Goal: Information Seeking & Learning: Learn about a topic

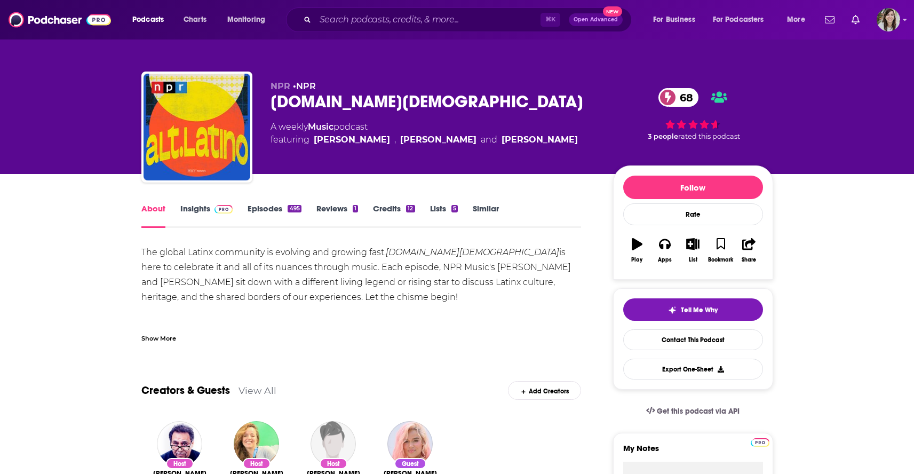
click at [155, 331] on div "Show More" at bounding box center [361, 334] width 440 height 18
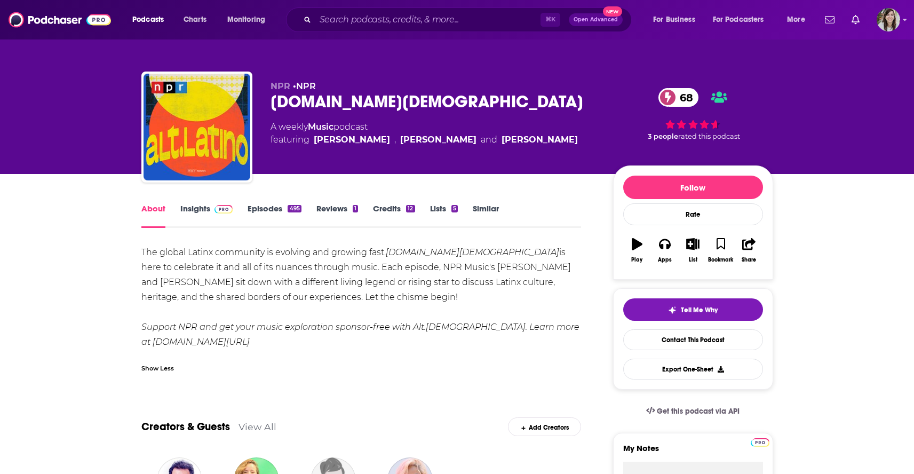
click at [193, 210] on link "Insights" at bounding box center [206, 215] width 53 height 25
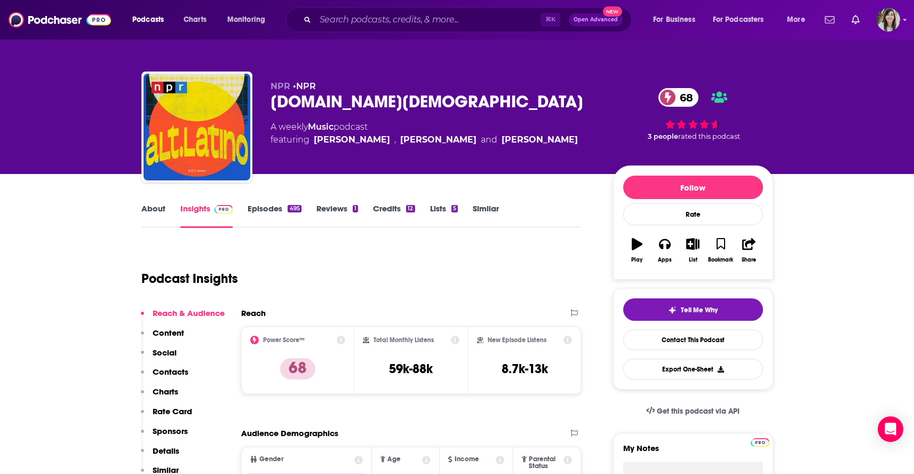
click at [264, 218] on link "Episodes 495" at bounding box center [274, 215] width 53 height 25
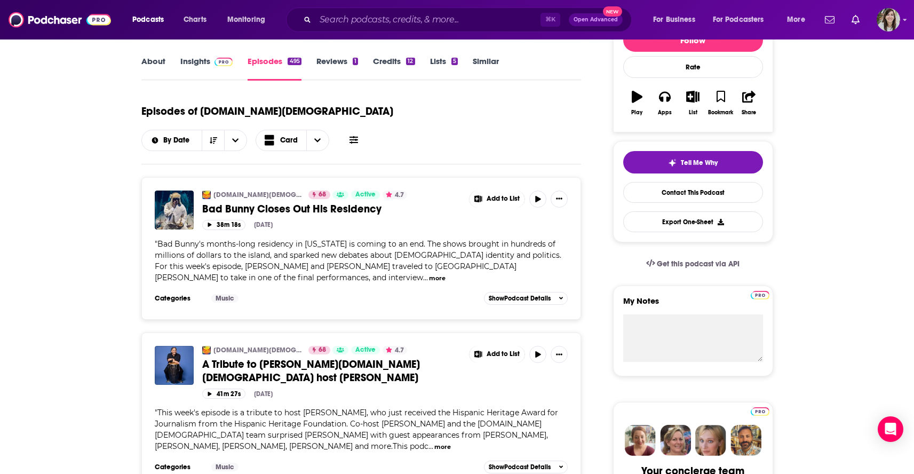
scroll to position [149, 0]
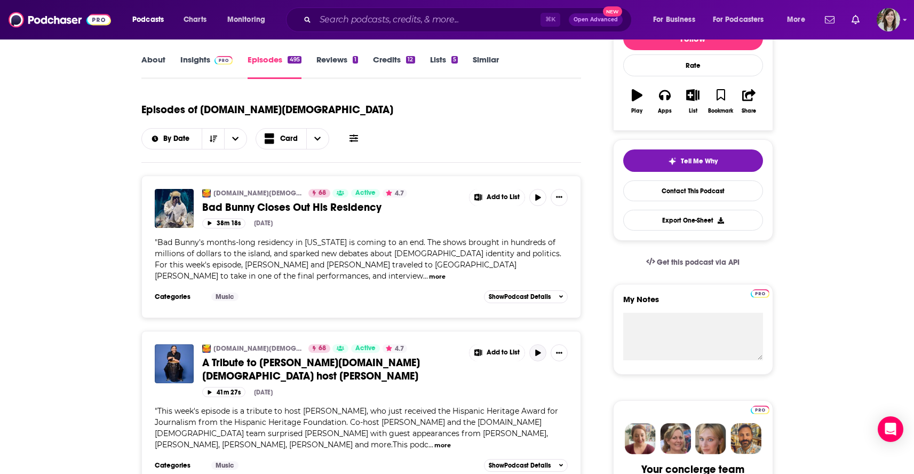
click at [543, 344] on button "button" at bounding box center [537, 352] width 17 height 17
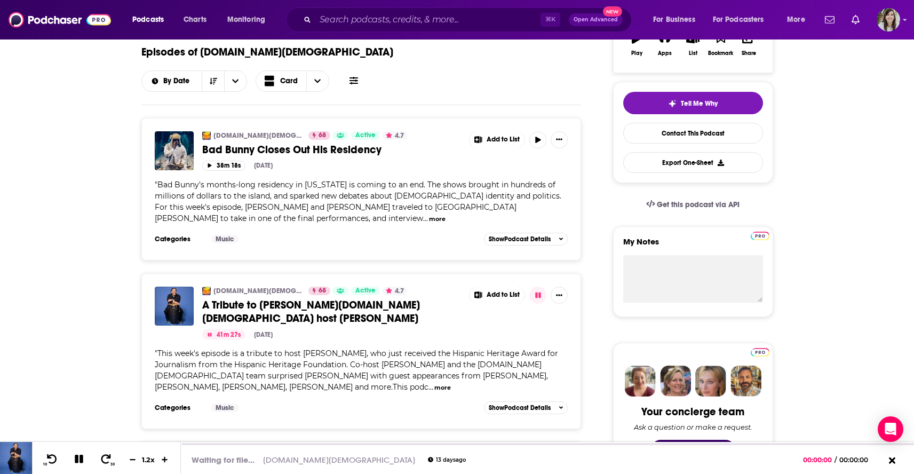
scroll to position [212, 0]
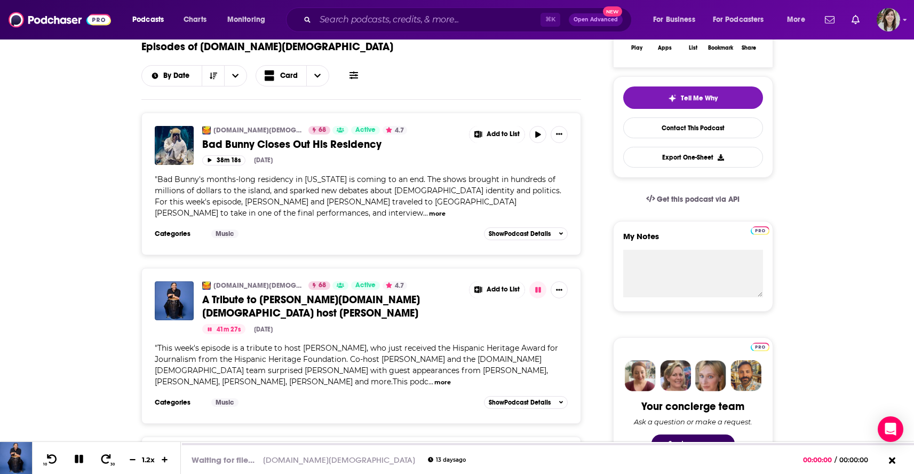
click at [434, 378] on button "more" at bounding box center [442, 382] width 17 height 9
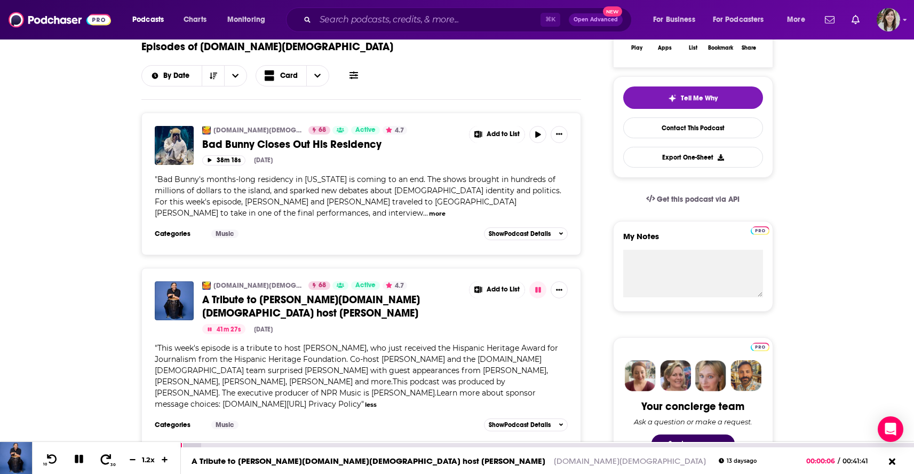
click at [102, 461] on icon at bounding box center [105, 458] width 13 height 11
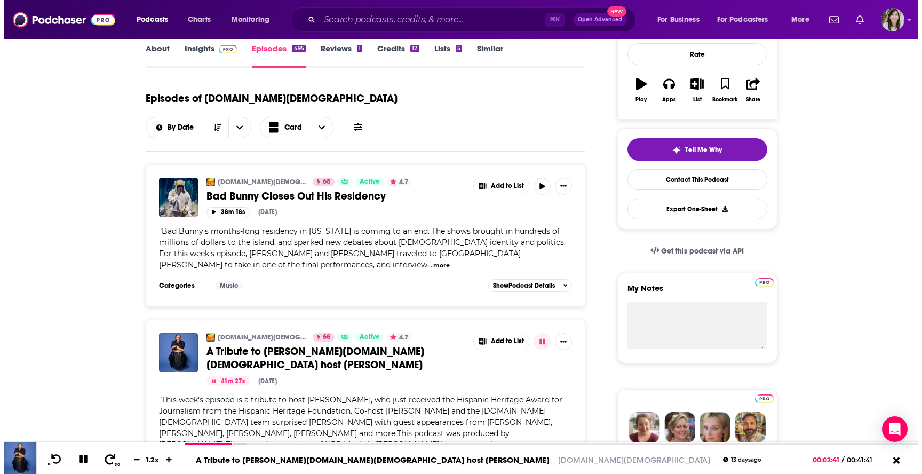
scroll to position [0, 0]
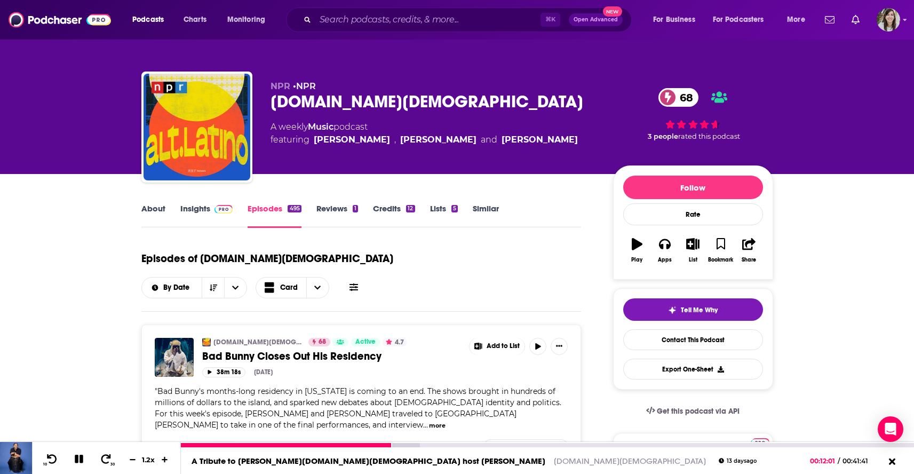
click at [75, 456] on icon at bounding box center [79, 458] width 9 height 9
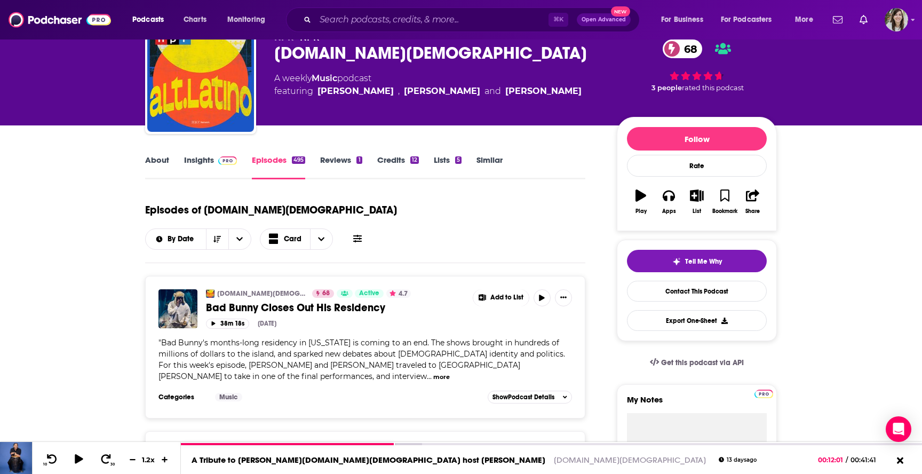
scroll to position [53, 0]
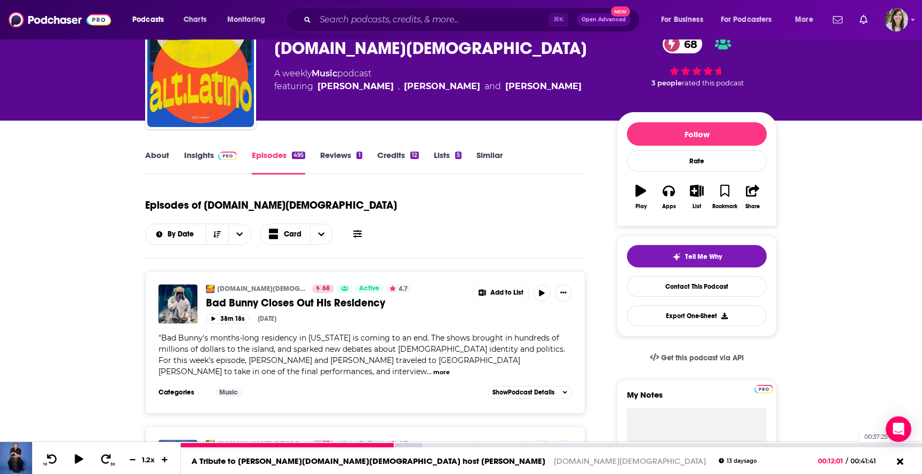
click at [845, 444] on div "00:37:25" at bounding box center [551, 445] width 741 height 4
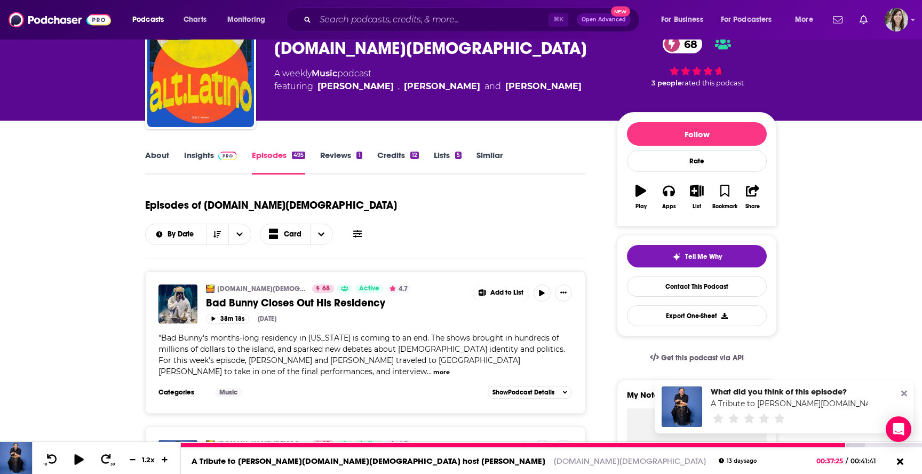
click at [76, 458] on icon at bounding box center [78, 458] width 9 height 11
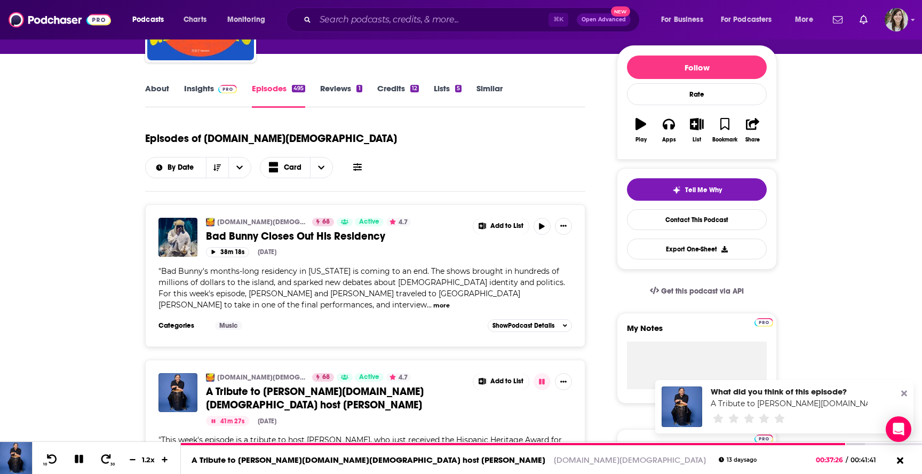
scroll to position [121, 0]
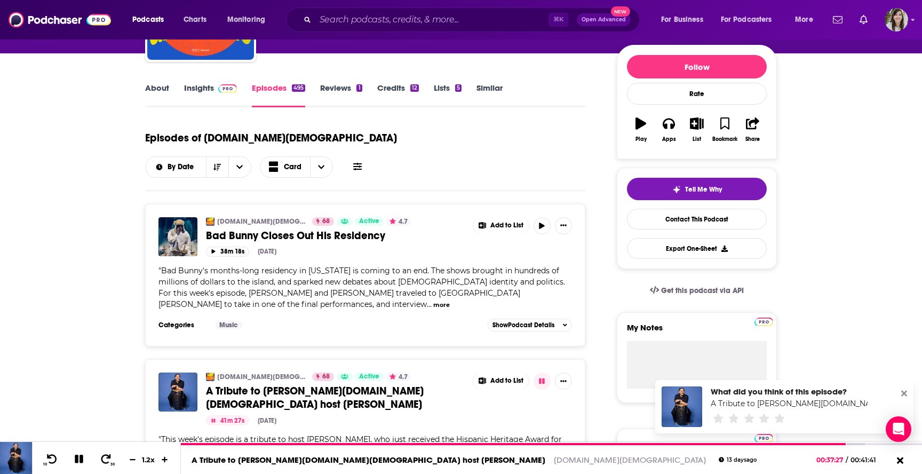
click at [433, 300] on button "more" at bounding box center [441, 304] width 17 height 9
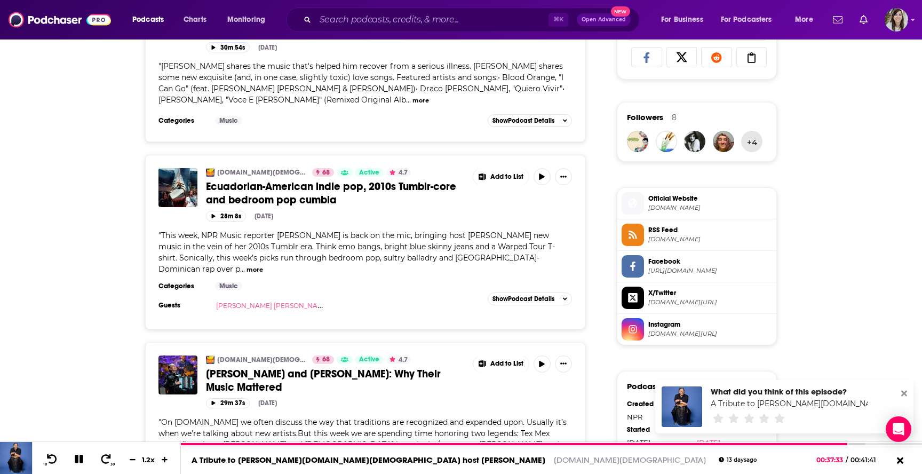
scroll to position [727, 0]
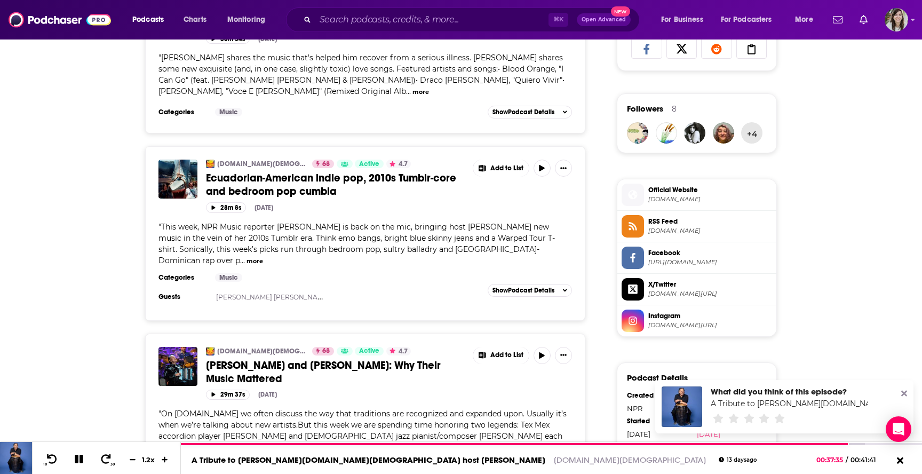
click at [698, 199] on span "Official Website [DOMAIN_NAME]" at bounding box center [708, 193] width 128 height 21
click at [730, 266] on span "[URL][DOMAIN_NAME]" at bounding box center [710, 262] width 124 height 8
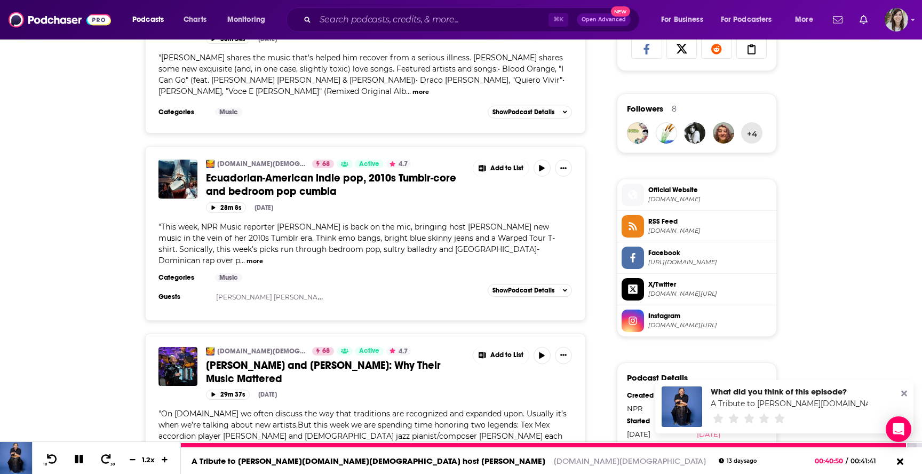
click at [75, 458] on icon at bounding box center [79, 458] width 9 height 9
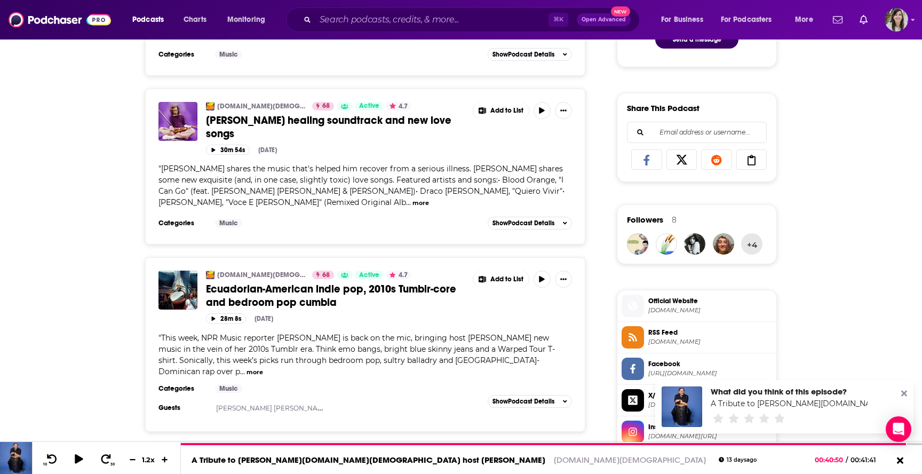
scroll to position [617, 0]
click at [680, 313] on span "[DOMAIN_NAME]" at bounding box center [710, 309] width 124 height 8
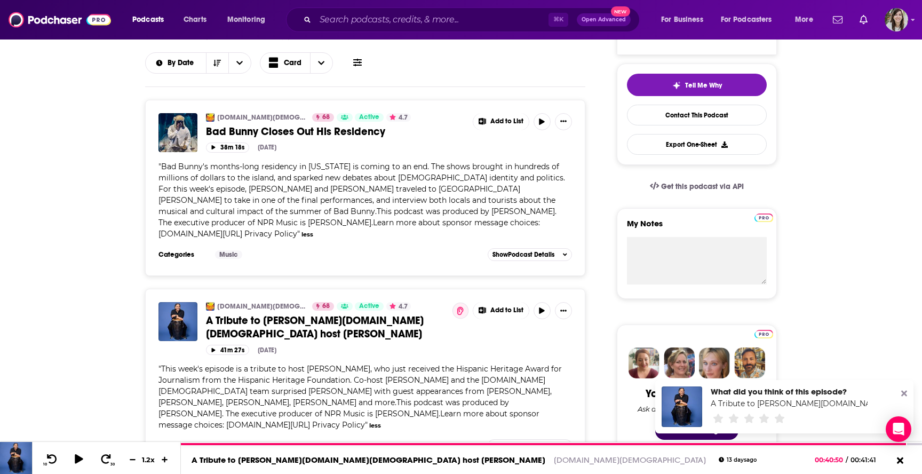
scroll to position [0, 0]
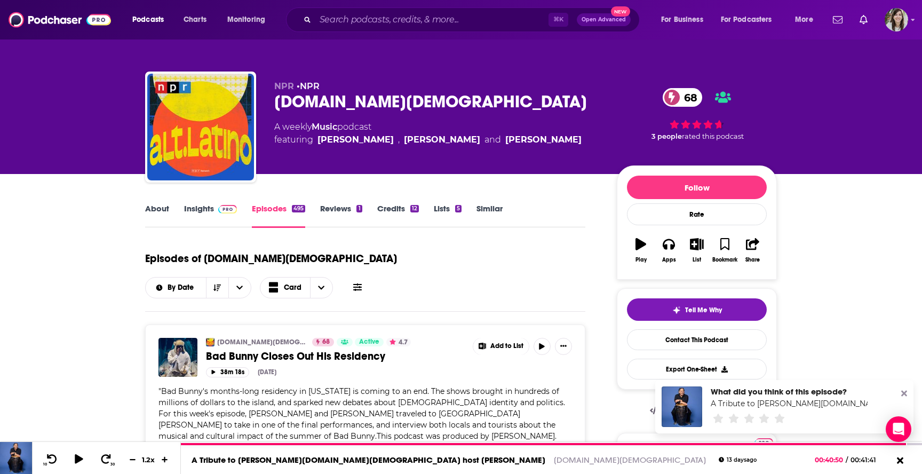
click at [194, 209] on link "Insights" at bounding box center [210, 215] width 53 height 25
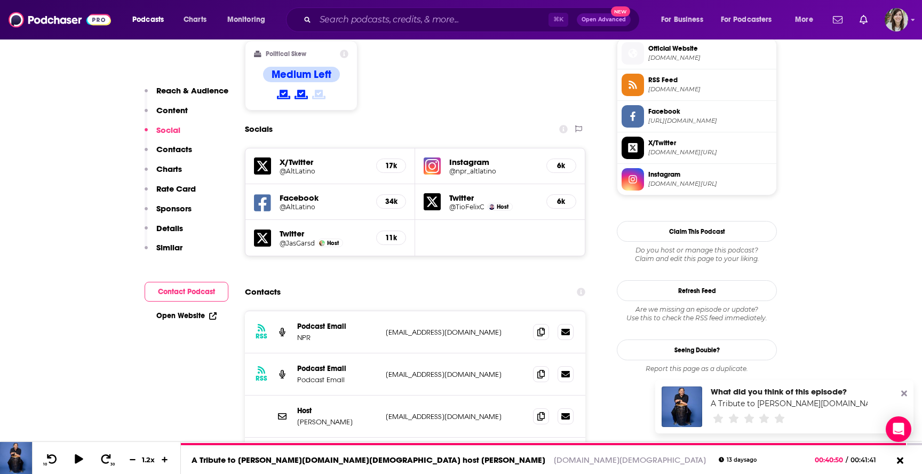
scroll to position [870, 0]
